Goal: Task Accomplishment & Management: Complete application form

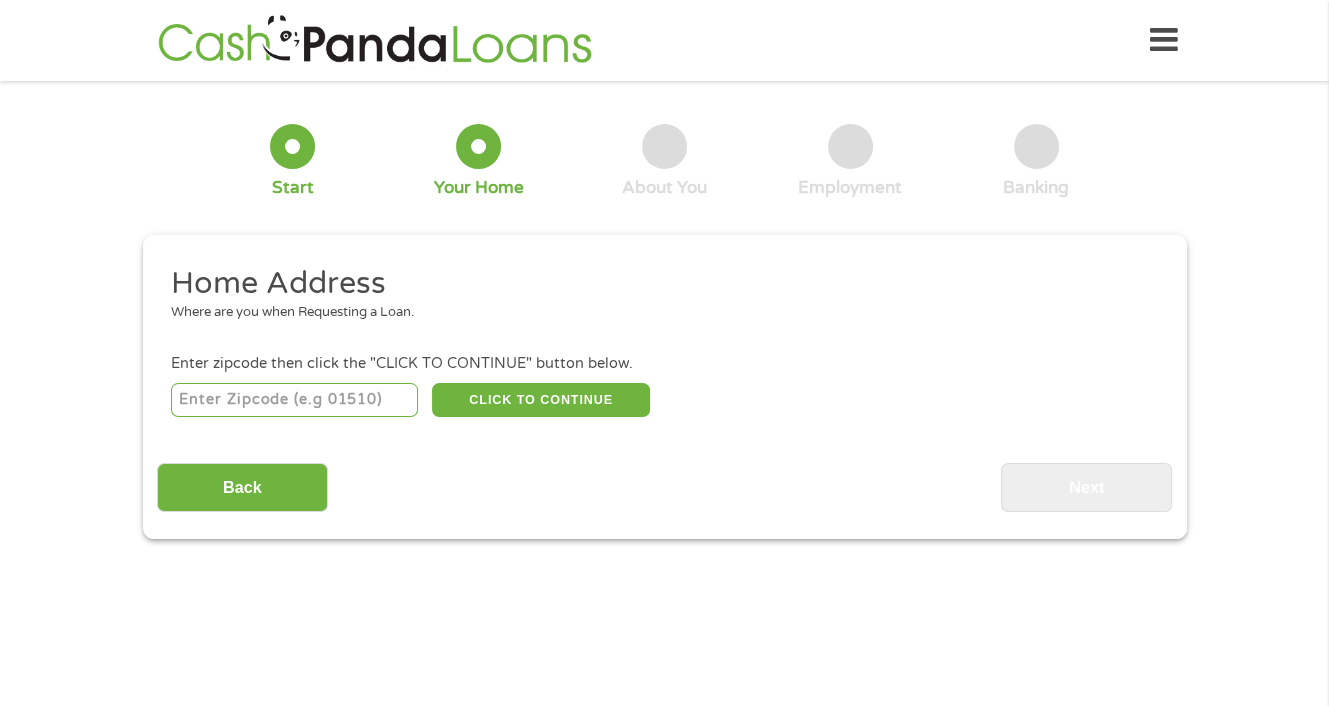
click at [289, 393] on input "number" at bounding box center [294, 400] width 247 height 34
type input "54403"
click at [338, 95] on div "1 Start 2 Your Home 3 About You 4 Employment 5 Banking 6" at bounding box center [665, 161] width 1044 height 132
click at [451, 391] on button "CLICK TO CONTINUE" at bounding box center [541, 400] width 218 height 34
type input "54403"
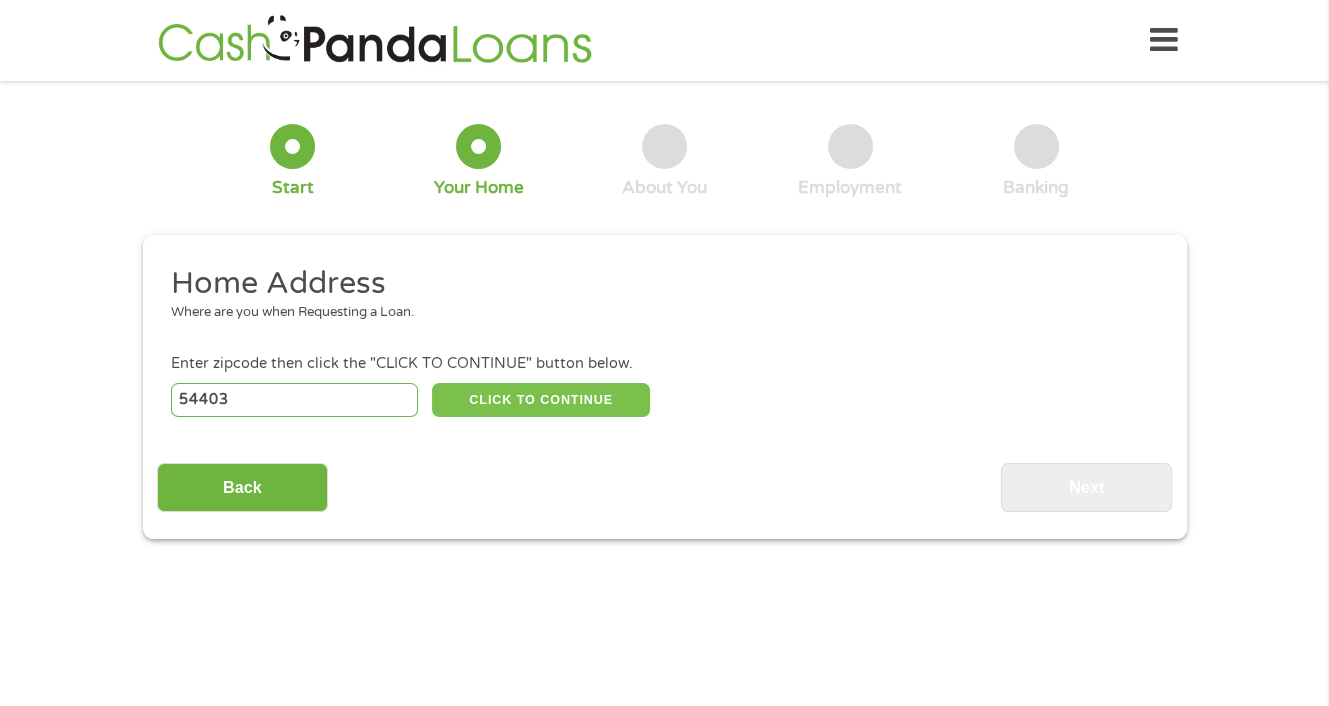
type input "Wausau"
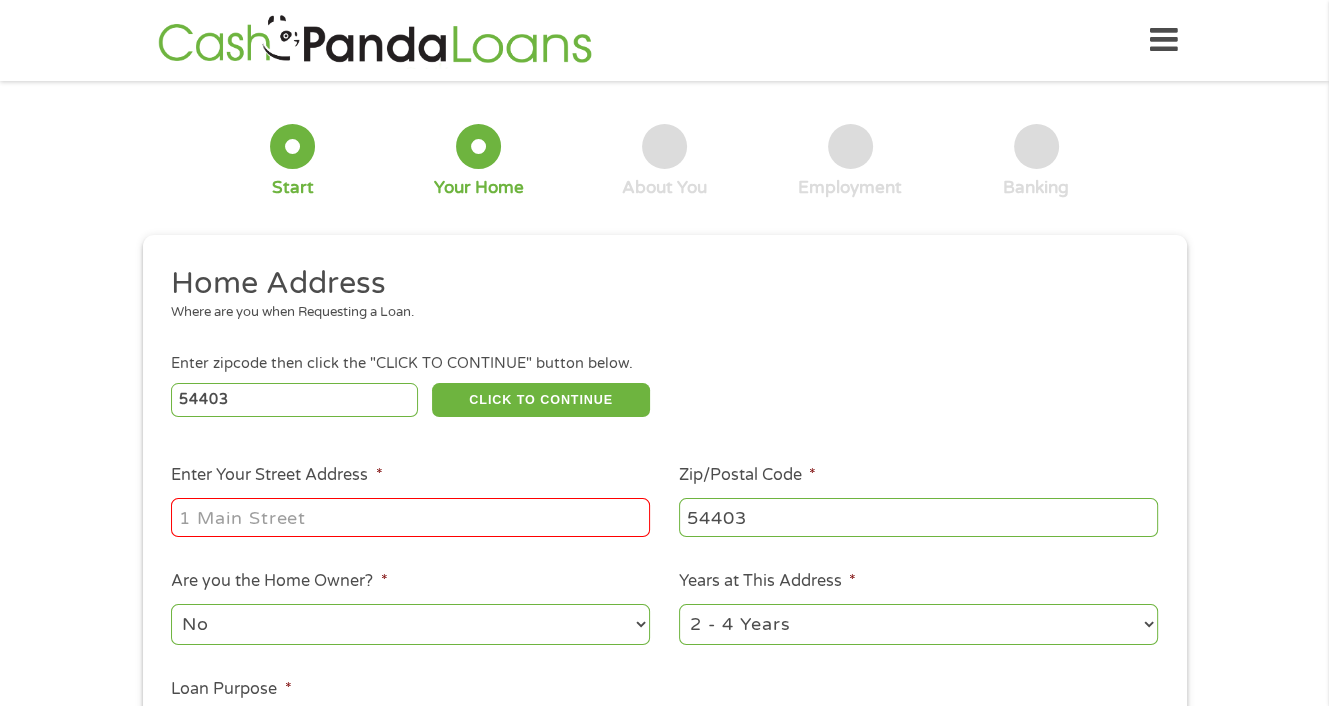
click at [223, 513] on input "Enter Your Street Address *" at bounding box center [410, 517] width 479 height 38
type input "[STREET_ADDRESS][PERSON_NAME]"
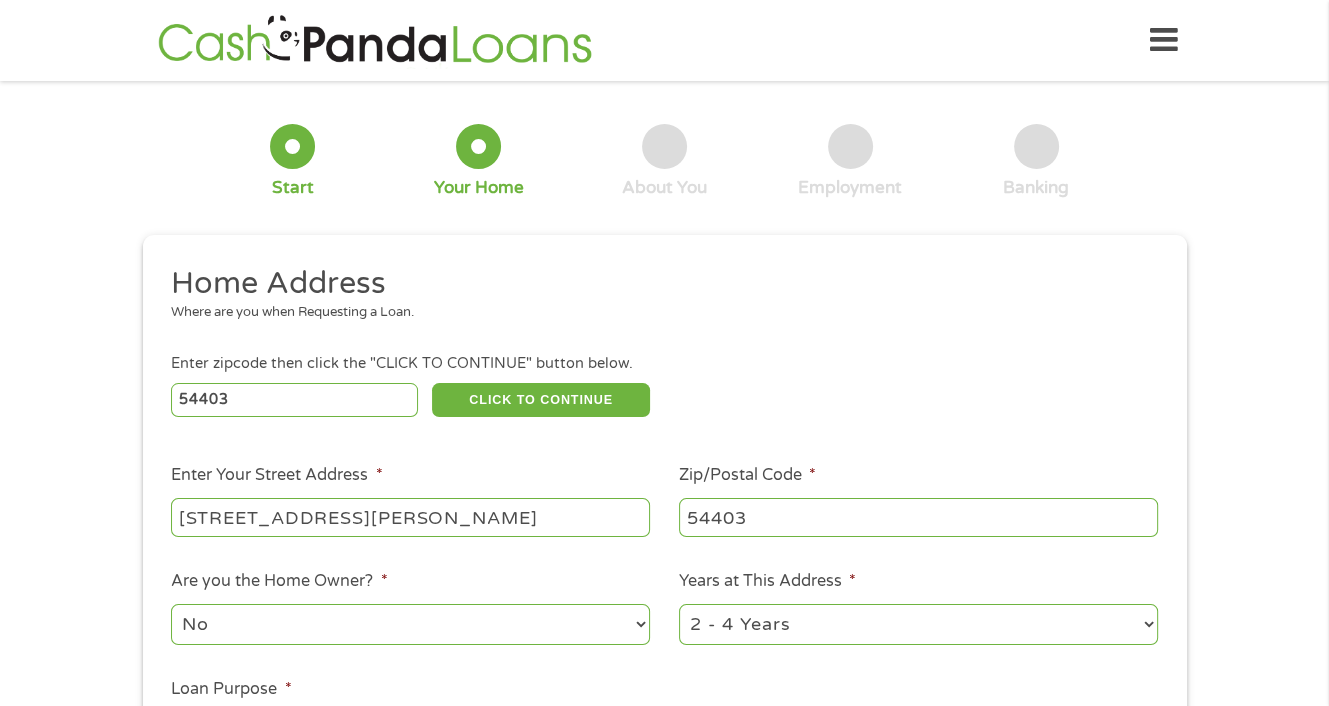
click at [60, 606] on div "1 Start 2 Your Home 3 About You 4 Employment 5 Banking 6 This field is hidden w…" at bounding box center [664, 497] width 1329 height 805
